Goal: Task Accomplishment & Management: Manage account settings

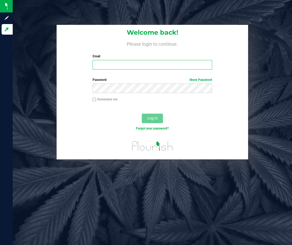
click at [163, 62] on input "Email" at bounding box center [153, 65] width 120 height 10
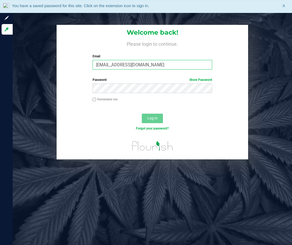
type input "[EMAIL_ADDRESS][DOMAIN_NAME]"
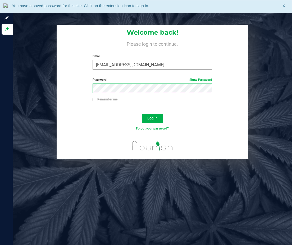
click at [142, 114] on button "Log In" at bounding box center [152, 119] width 21 height 10
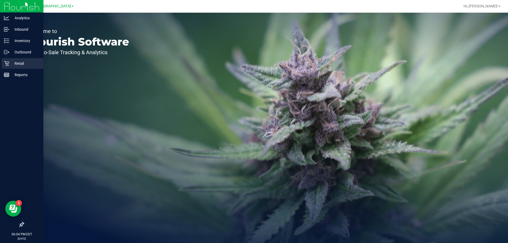
click at [9, 64] on p "Retail" at bounding box center [25, 63] width 32 height 6
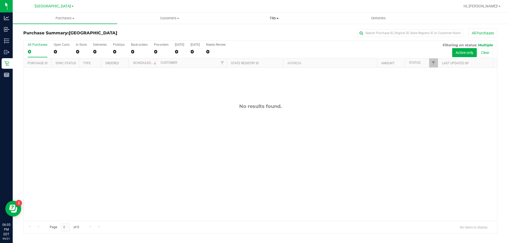
click at [274, 16] on span "Tills" at bounding box center [274, 18] width 104 height 5
click at [251, 33] on span "Manage tills" at bounding box center [240, 32] width 36 height 5
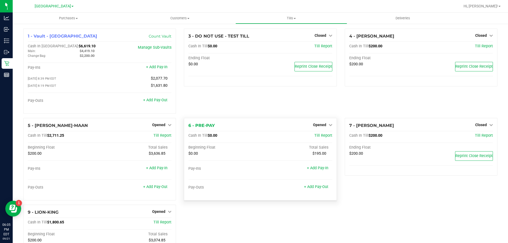
click at [292, 124] on div "Opened" at bounding box center [322, 125] width 19 height 6
click at [292, 126] on icon at bounding box center [331, 125] width 4 height 4
click at [292, 137] on div "Close Till" at bounding box center [320, 136] width 39 height 7
click at [292, 139] on div "Close Till" at bounding box center [320, 136] width 39 height 7
click at [292, 138] on link "Close Till" at bounding box center [320, 136] width 14 height 4
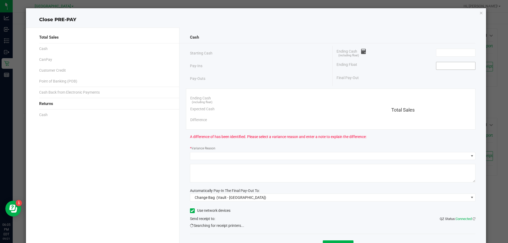
click at [292, 66] on input at bounding box center [456, 65] width 39 height 7
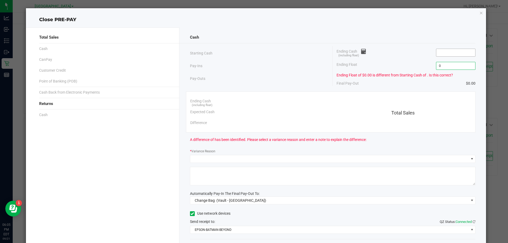
type input "$0.00"
click at [292, 53] on input at bounding box center [456, 52] width 39 height 7
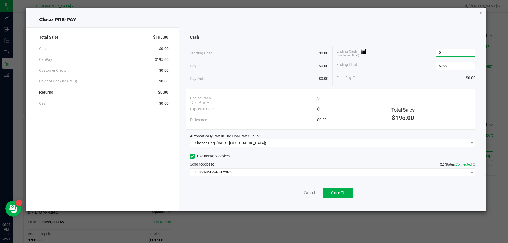
type input "$0.00"
click at [275, 142] on span "Change Bag (Vault - [GEOGRAPHIC_DATA])" at bounding box center [329, 143] width 279 height 7
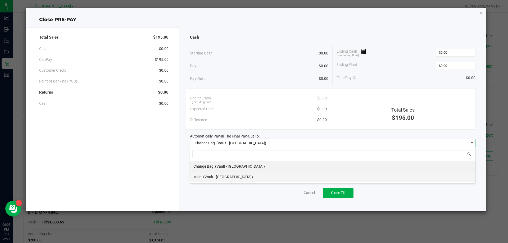
scroll to position [8, 286]
click at [213, 176] on span "(Vault - [GEOGRAPHIC_DATA])" at bounding box center [228, 177] width 50 height 4
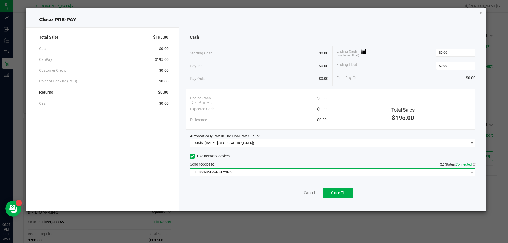
click at [220, 174] on span "EPSON-BATMAN-BEYOND" at bounding box center [329, 172] width 279 height 7
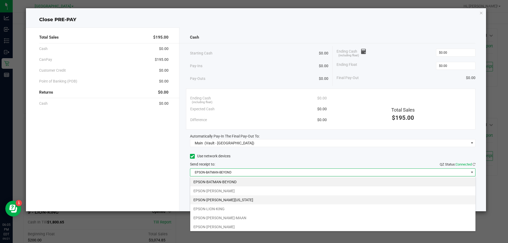
click at [236, 202] on li "EPSON-[PERSON_NAME][US_STATE]" at bounding box center [332, 200] width 285 height 9
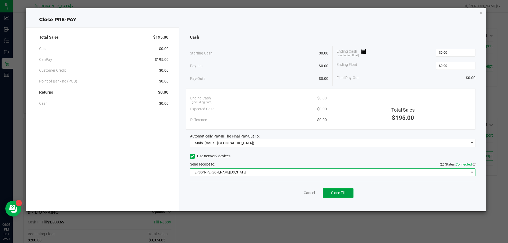
click at [292, 194] on button "Close Till" at bounding box center [338, 194] width 31 height 10
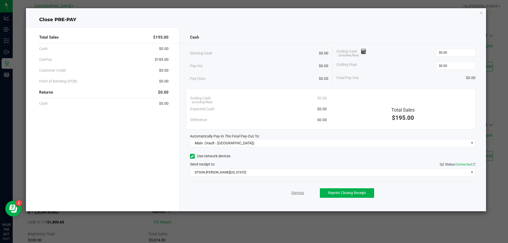
click at [292, 193] on link "Dismiss" at bounding box center [298, 193] width 13 height 6
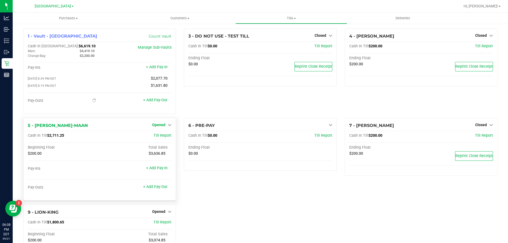
click at [158, 126] on span "Opened" at bounding box center [158, 125] width 13 height 4
click at [161, 137] on link "Close Till" at bounding box center [160, 136] width 14 height 4
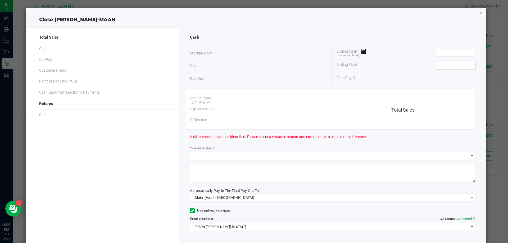
click at [292, 66] on input at bounding box center [456, 65] width 39 height 7
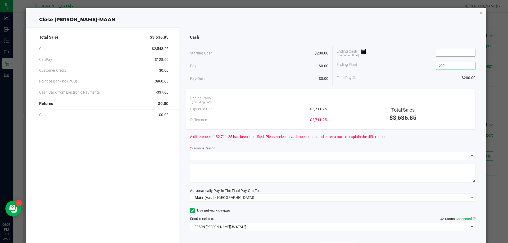
type input "$200.00"
click at [292, 51] on input at bounding box center [456, 52] width 39 height 7
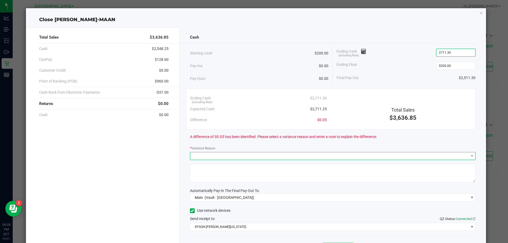
type input "$2,711.30"
click at [248, 157] on span at bounding box center [329, 156] width 279 height 7
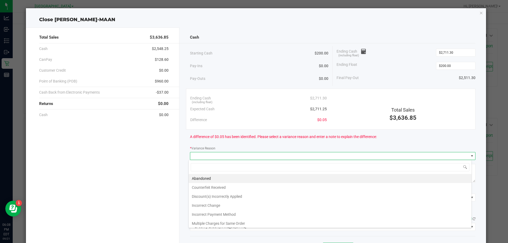
scroll to position [8, 283]
click at [220, 180] on li "Abandoned" at bounding box center [330, 178] width 283 height 9
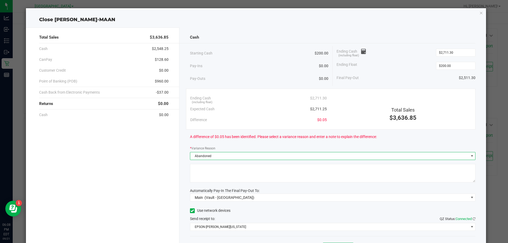
drag, startPoint x: 226, startPoint y: 178, endPoint x: 239, endPoint y: 167, distance: 17.6
click at [228, 178] on textarea at bounding box center [333, 173] width 286 height 19
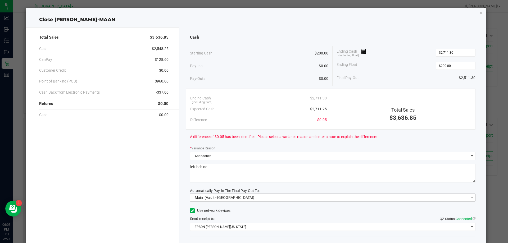
type textarea "left behind"
click at [276, 199] on span "Main (Vault - [GEOGRAPHIC_DATA])" at bounding box center [329, 197] width 279 height 7
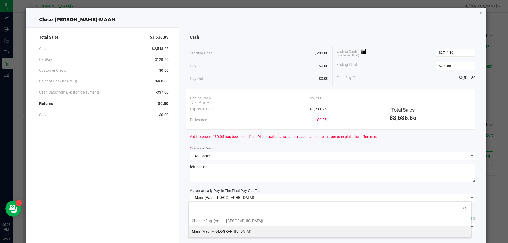
click at [244, 232] on span "(Vault - [GEOGRAPHIC_DATA])" at bounding box center [227, 232] width 50 height 4
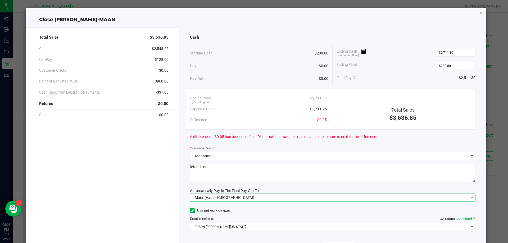
scroll to position [31, 0]
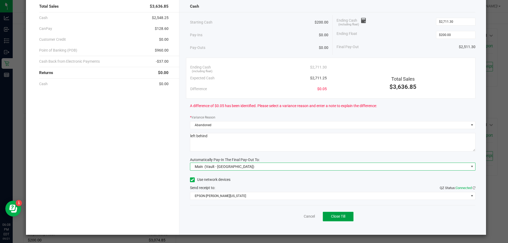
click at [292, 217] on span "Close Till" at bounding box center [338, 216] width 14 height 4
click at [292, 215] on link "Dismiss" at bounding box center [298, 217] width 13 height 6
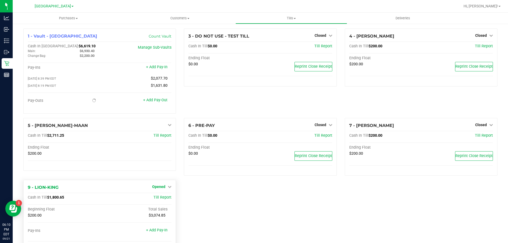
click at [156, 186] on span "Opened" at bounding box center [158, 187] width 13 height 4
click at [161, 198] on link "Close Till" at bounding box center [160, 198] width 14 height 4
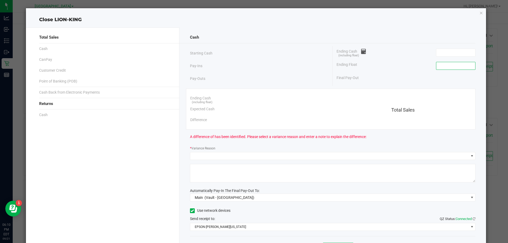
click at [292, 66] on input at bounding box center [456, 65] width 39 height 7
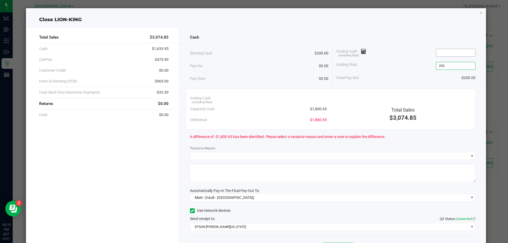
type input "$200.00"
click at [292, 51] on input at bounding box center [456, 52] width 39 height 7
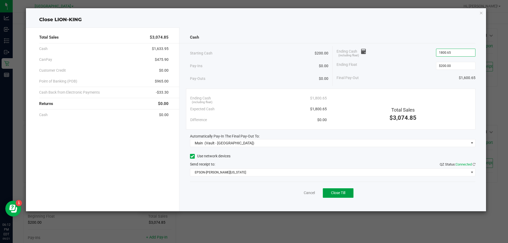
click at [292, 198] on button "Close Till" at bounding box center [338, 194] width 31 height 10
type input "$1,800.65"
click at [292, 194] on link "Dismiss" at bounding box center [298, 193] width 13 height 6
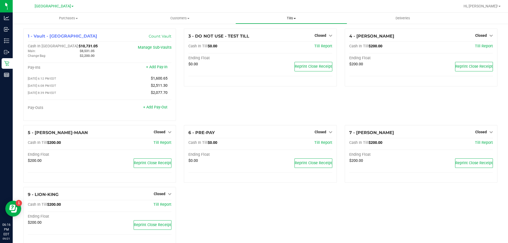
drag, startPoint x: 297, startPoint y: 15, endPoint x: 288, endPoint y: 16, distance: 8.6
click at [292, 15] on uib-tab-heading "Tills Manage tills Reconcile e-payments" at bounding box center [291, 18] width 111 height 11
click at [287, 17] on span "Tills" at bounding box center [291, 18] width 111 height 5
drag, startPoint x: 288, startPoint y: 14, endPoint x: 267, endPoint y: 31, distance: 27.5
click at [288, 14] on uib-tab-heading "Tills Manage tills Reconcile e-payments" at bounding box center [291, 18] width 111 height 11
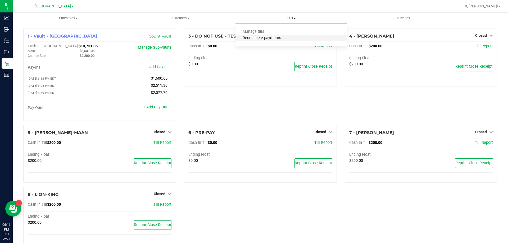
click at [265, 38] on span "Reconcile e-payments" at bounding box center [262, 38] width 53 height 5
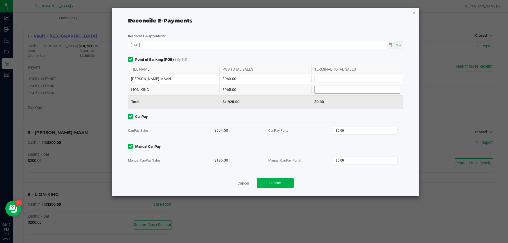
click at [292, 90] on input at bounding box center [357, 89] width 85 height 7
type input "$965.00"
click at [292, 77] on input at bounding box center [357, 78] width 85 height 7
type input "$960.00"
click at [292, 132] on input "0" at bounding box center [366, 130] width 64 height 7
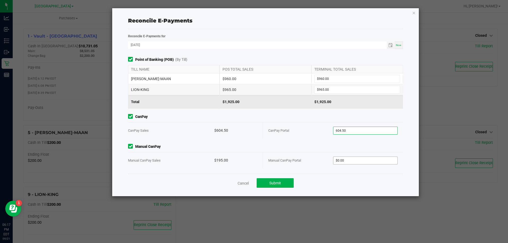
type input "$604.50"
click at [292, 158] on input "0" at bounding box center [366, 160] width 64 height 7
type input "$195.00"
drag, startPoint x: 336, startPoint y: 166, endPoint x: 330, endPoint y: 168, distance: 6.5
click at [292, 167] on div "Manual CanPay Portal $195.00" at bounding box center [333, 161] width 129 height 16
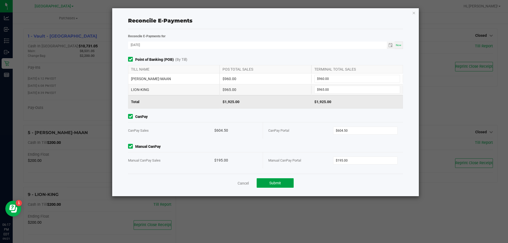
click at [281, 184] on span "Submit" at bounding box center [276, 183] width 12 height 4
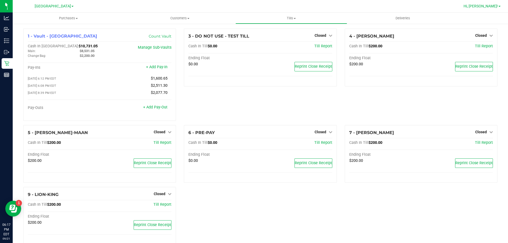
click at [292, 7] on span "Hi, [PERSON_NAME]!" at bounding box center [481, 6] width 34 height 4
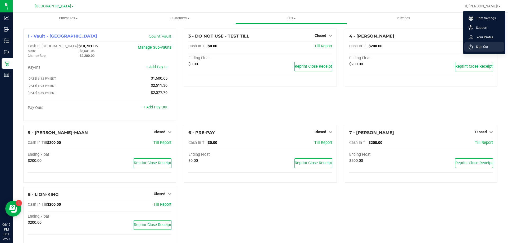
click at [292, 46] on span "Sign Out" at bounding box center [480, 46] width 15 height 5
